Goal: Task Accomplishment & Management: Manage account settings

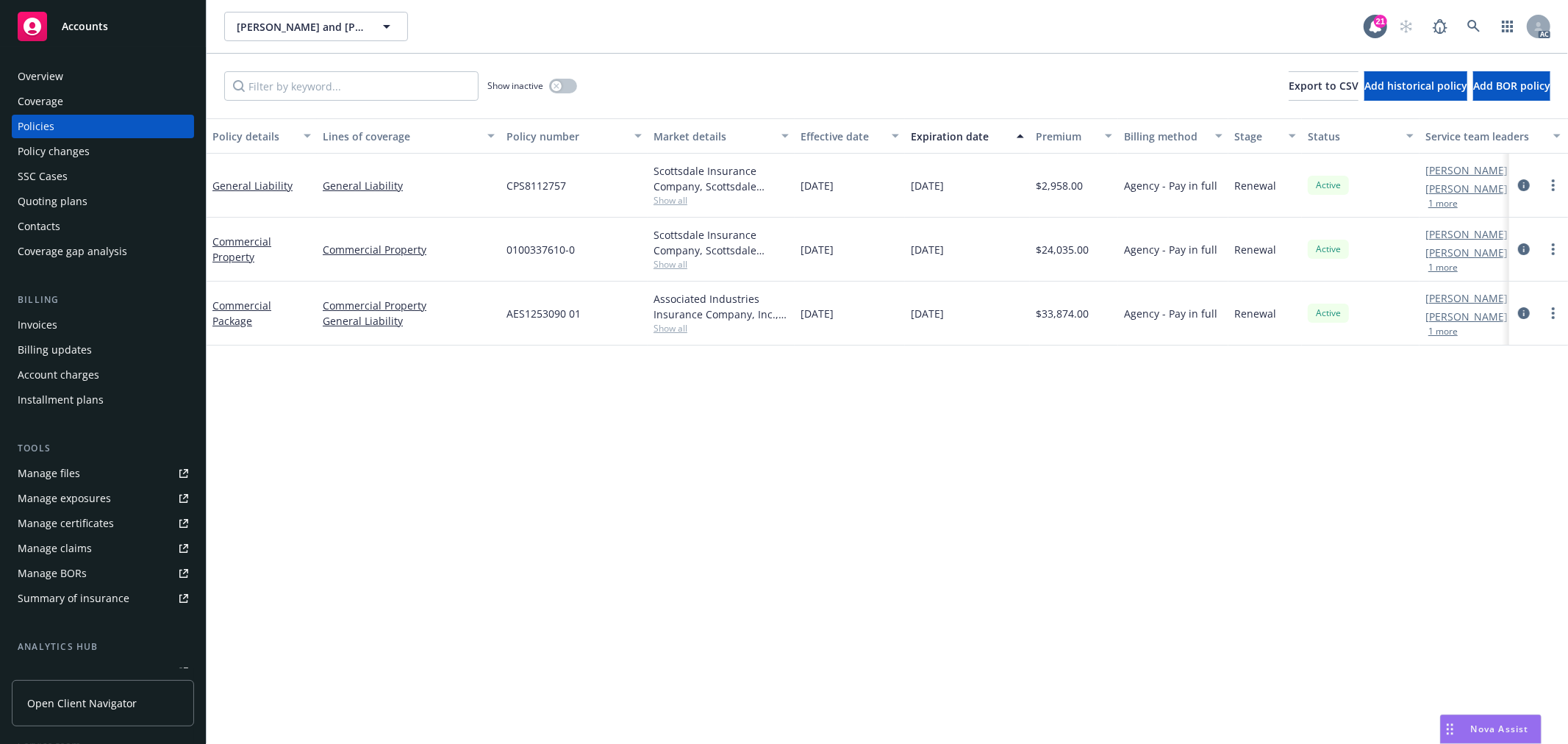
click at [1448, 202] on button "1 more" at bounding box center [1442, 203] width 29 height 8
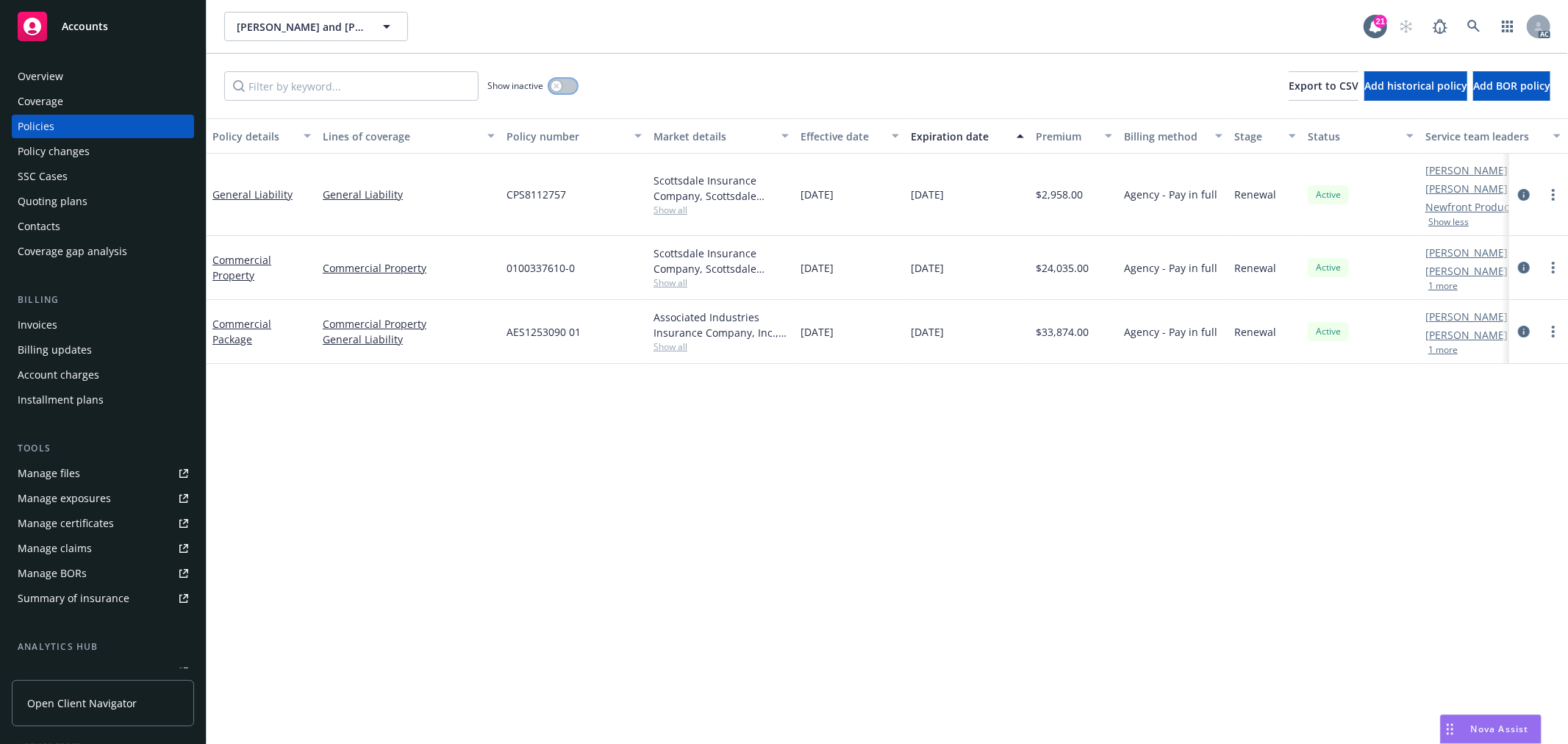
click at [557, 86] on icon "button" at bounding box center [556, 86] width 5 height 5
